Goal: Task Accomplishment & Management: Use online tool/utility

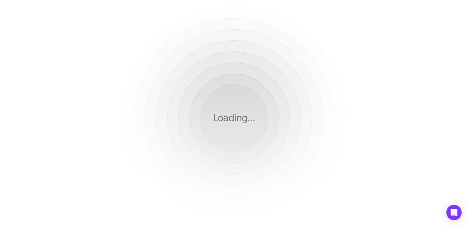
click at [179, 37] on div "Loading..." at bounding box center [234, 118] width 468 height 236
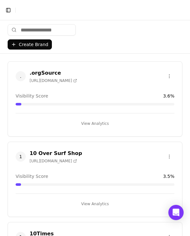
click at [21, 72] on span "." at bounding box center [21, 76] width 10 height 10
click at [22, 77] on span "." at bounding box center [21, 76] width 10 height 10
click at [23, 75] on span "." at bounding box center [21, 76] width 10 height 10
click at [89, 121] on button "View Analytics" at bounding box center [95, 124] width 159 height 10
click at [122, 124] on html "Toggle Sidebar Brands Share Create Brand .orgSource [URL][DOMAIN_NAME] Visibili…" at bounding box center [95, 118] width 190 height 236
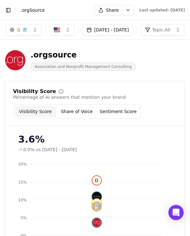
click at [10, 16] on header "Toggle Sidebar Brands .orgSource Share Last updated: [DATE]" at bounding box center [95, 10] width 190 height 20
click at [10, 13] on button "Toggle Sidebar" at bounding box center [8, 10] width 9 height 9
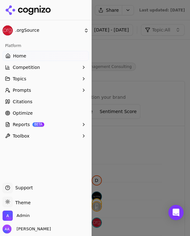
click at [47, 86] on button "Prompts" at bounding box center [46, 90] width 86 height 10
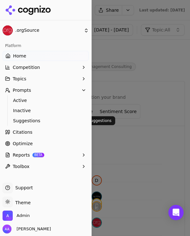
click at [62, 124] on span "Suggestions" at bounding box center [46, 121] width 66 height 6
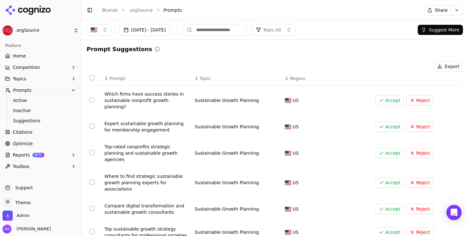
click at [161, 53] on div "Prompt Suggestions" at bounding box center [275, 49] width 376 height 9
click at [88, 8] on button "Toggle Sidebar" at bounding box center [89, 10] width 9 height 9
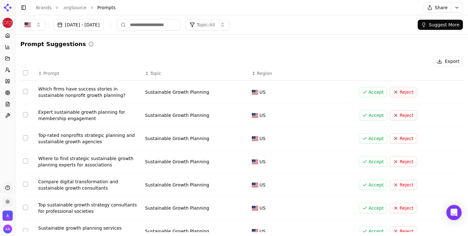
click at [199, 53] on div "Prompt Suggestions Export ↕ Prompt ↕ Topic ↕ Region Which firms have success st…" at bounding box center [241, 184] width 442 height 289
click at [229, 25] on button "Topic: All" at bounding box center [207, 24] width 44 height 11
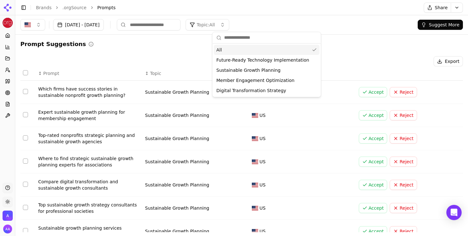
drag, startPoint x: 239, startPoint y: 26, endPoint x: 258, endPoint y: 27, distance: 19.4
click at [215, 26] on span "Topic: All" at bounding box center [206, 25] width 18 height 6
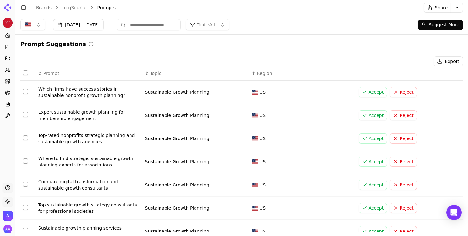
click at [445, 23] on button "Suggest More" at bounding box center [439, 25] width 45 height 10
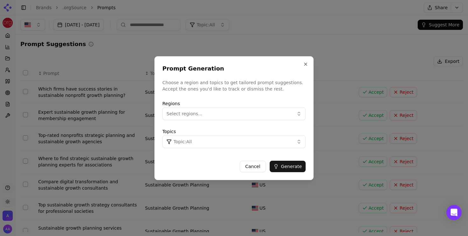
click at [199, 135] on div "Topics Topic: All" at bounding box center [233, 138] width 143 height 20
click at [200, 139] on button "Topic: All" at bounding box center [233, 142] width 143 height 13
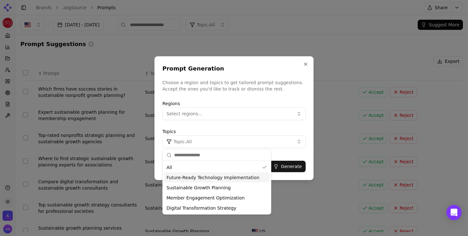
click at [208, 173] on div "Future-Ready Technology Implementation" at bounding box center [217, 178] width 106 height 10
click at [218, 129] on div "Topics Topic: Future-Ready Technology Implementation" at bounding box center [233, 138] width 143 height 20
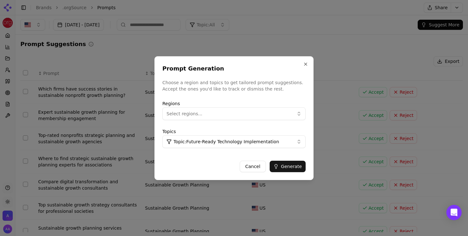
click at [288, 162] on button "Generate" at bounding box center [287, 166] width 36 height 11
